Goal: Navigation & Orientation: Find specific page/section

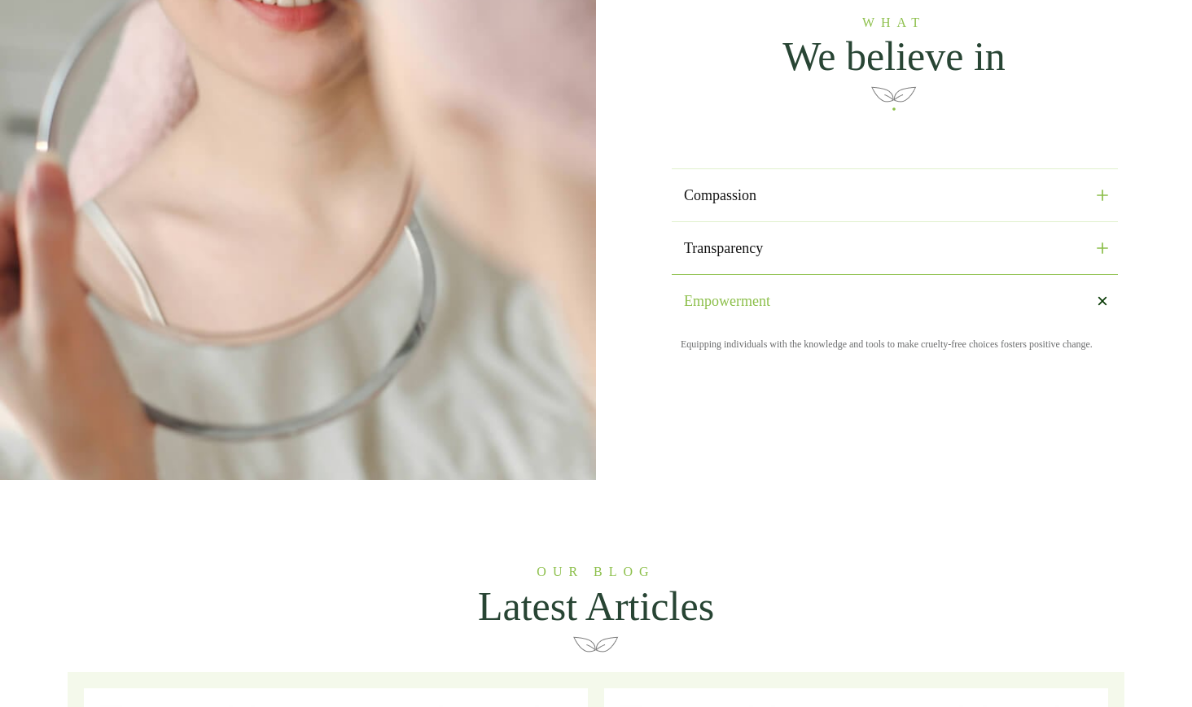
scroll to position [1954, 0]
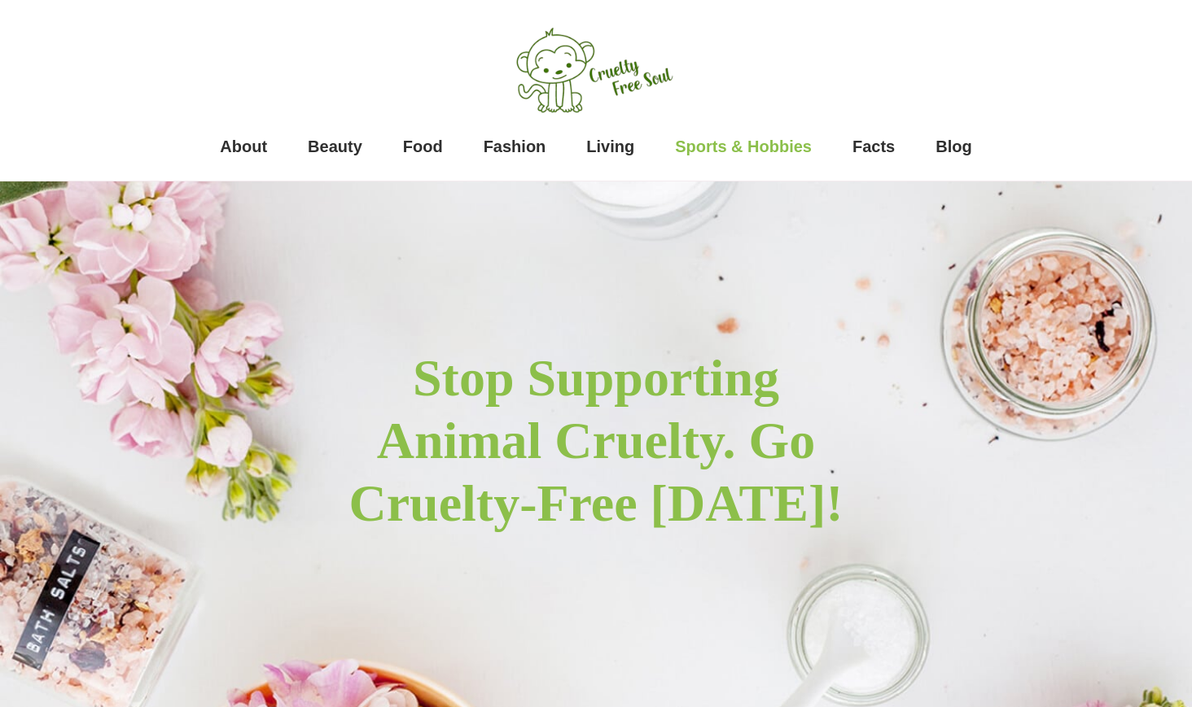
click at [725, 138] on span "Sports & Hobbies" at bounding box center [743, 146] width 137 height 33
